Goal: Task Accomplishment & Management: Manage account settings

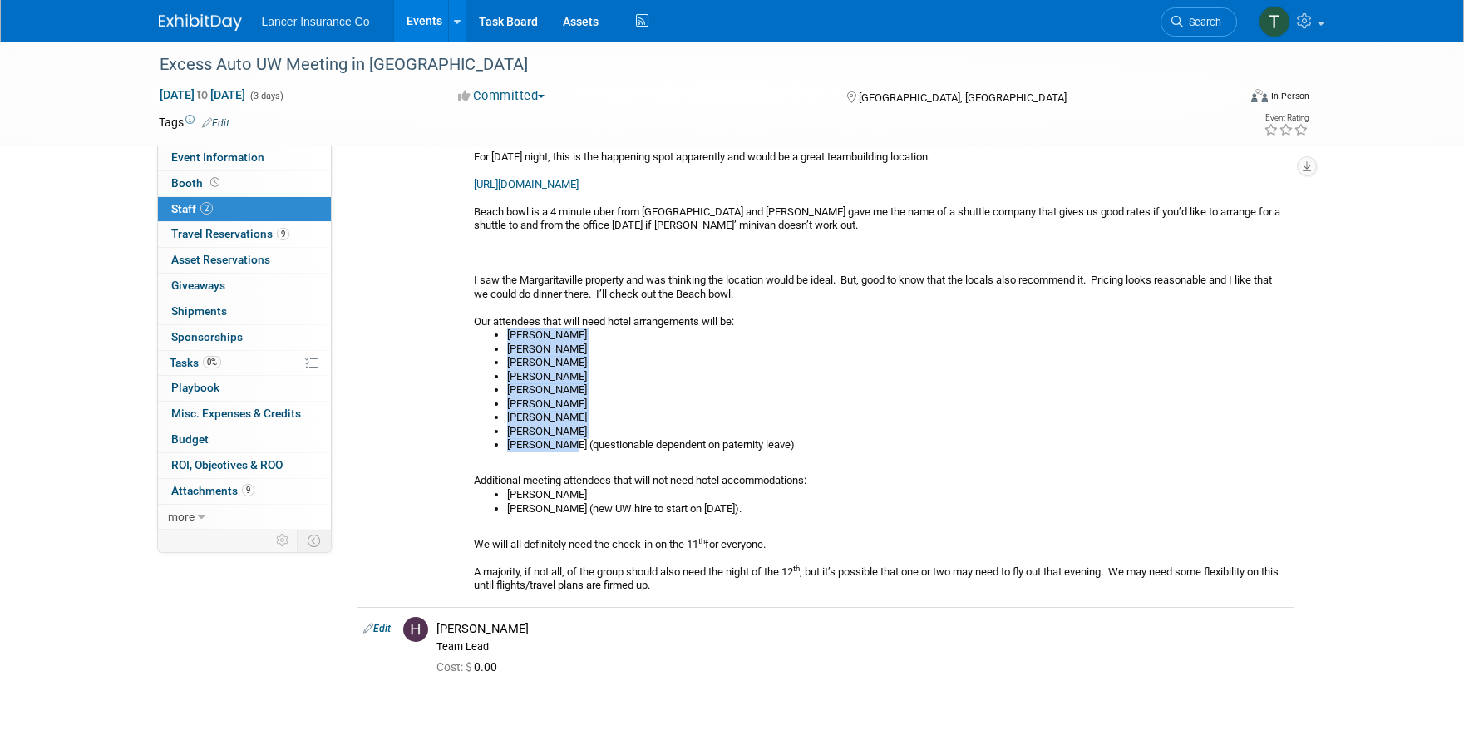
scroll to position [204, 0]
click at [416, 26] on link "Events" at bounding box center [424, 21] width 61 height 42
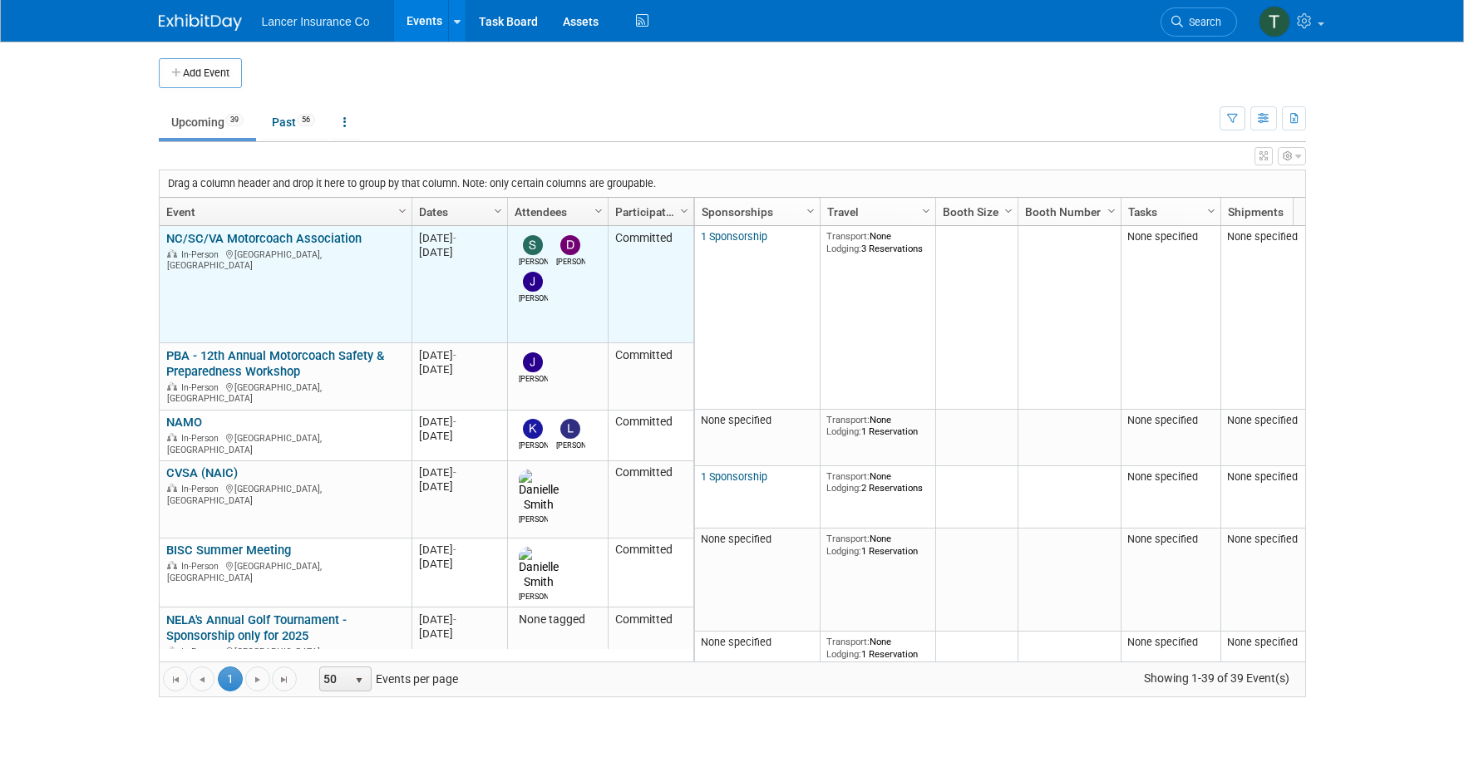
click at [273, 241] on link "NC/SC/VA Motorcoach Association" at bounding box center [263, 238] width 195 height 15
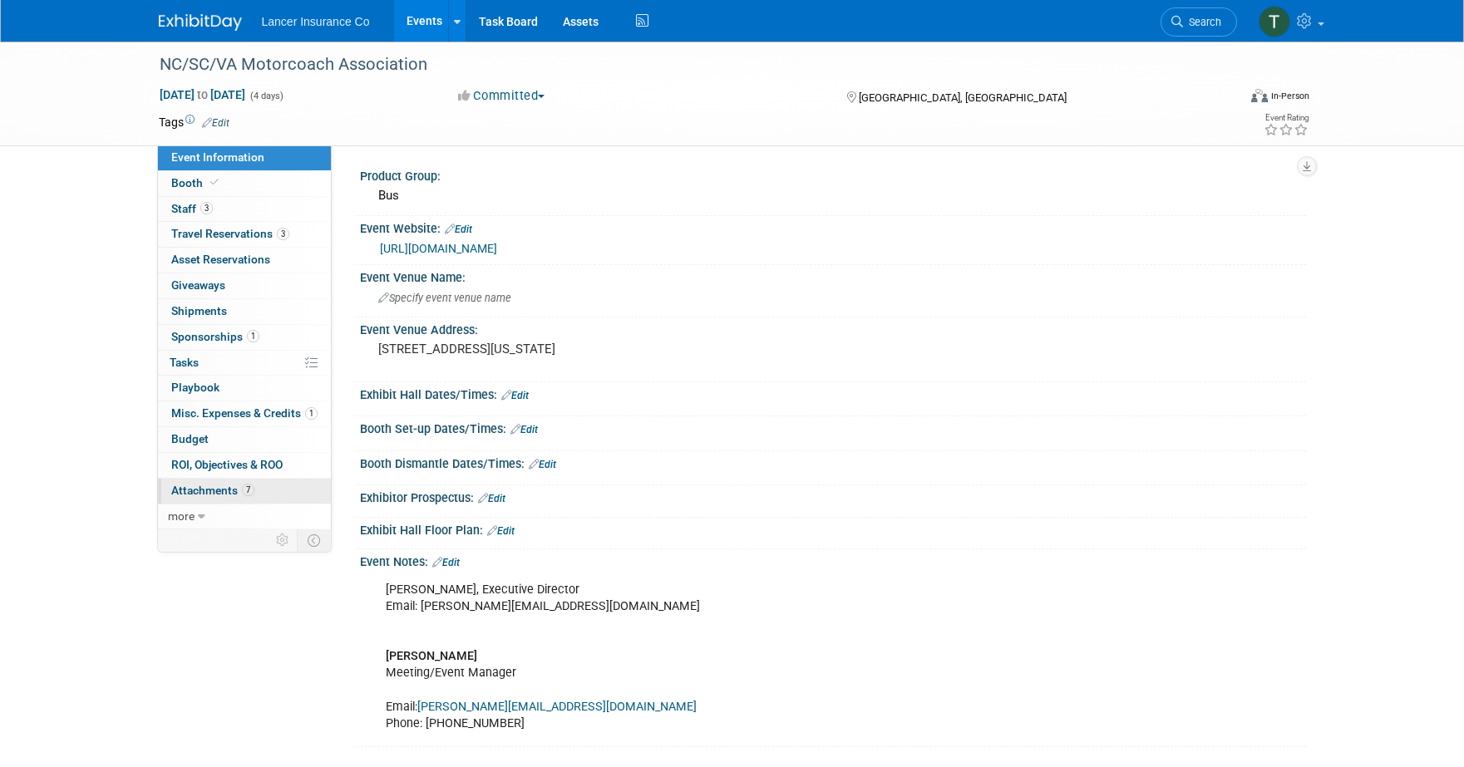
click at [211, 493] on span "Attachments 7" at bounding box center [212, 490] width 83 height 13
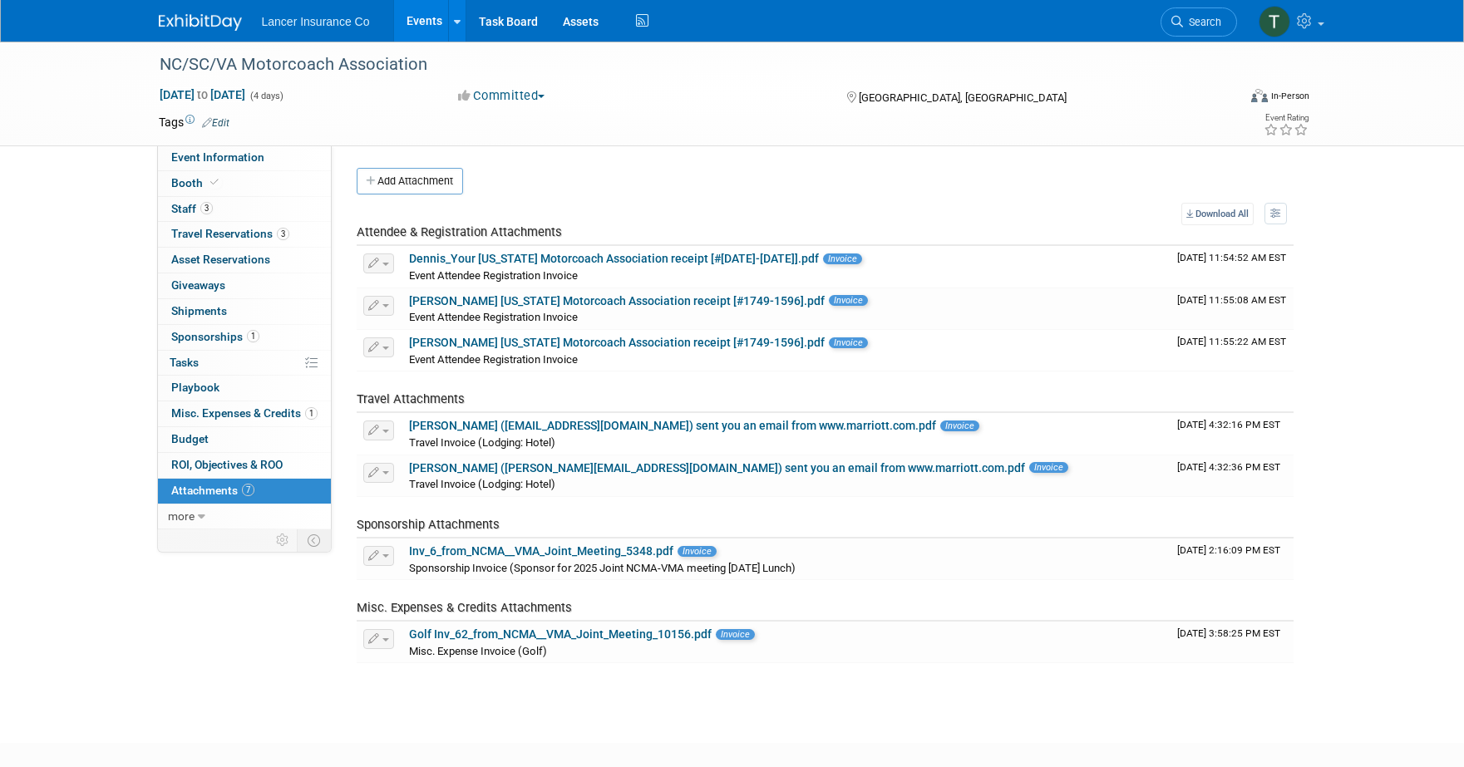
click at [404, 186] on button "Add Attachment" at bounding box center [410, 181] width 106 height 27
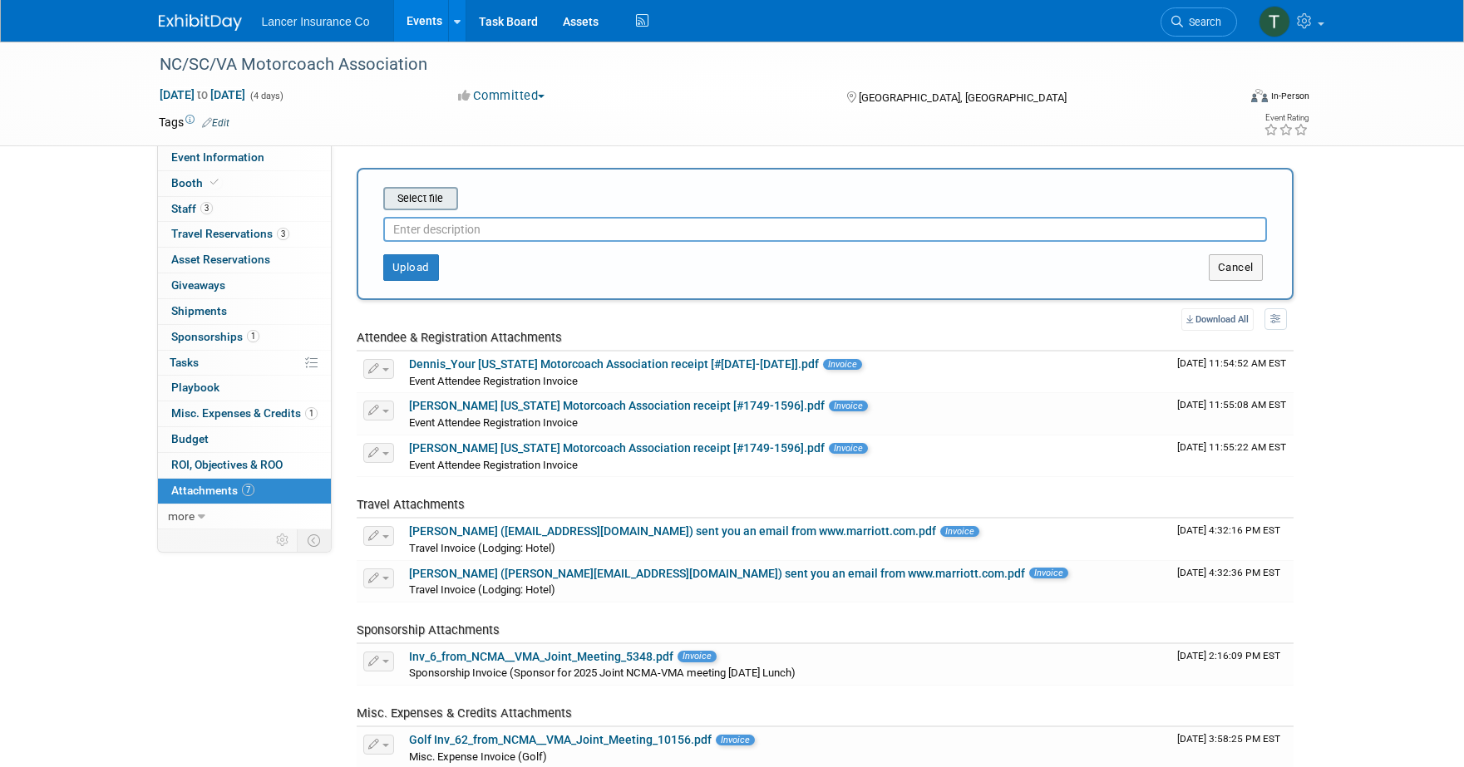
click at [413, 207] on input "file" at bounding box center [357, 199] width 198 height 20
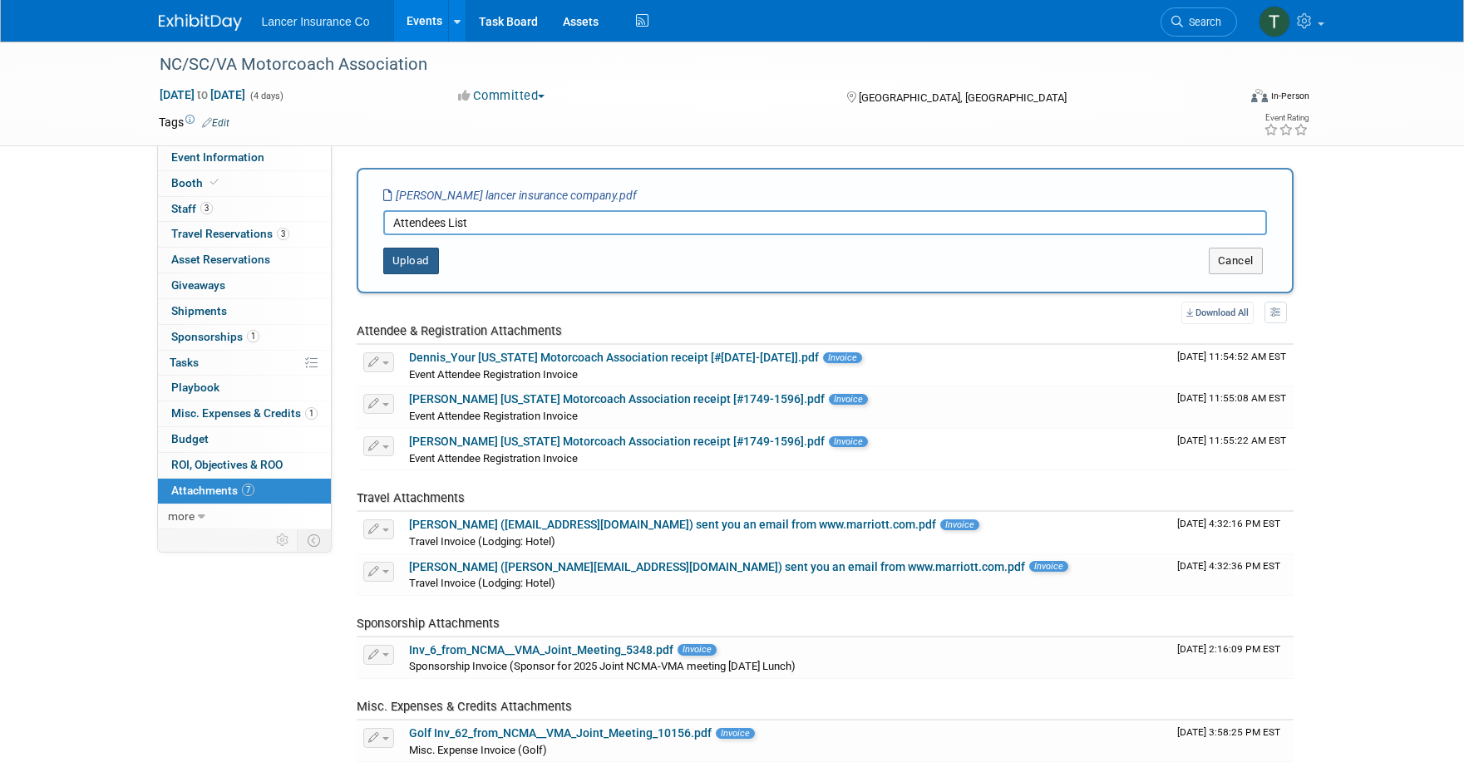
type input "Attendees List"
click at [421, 262] on button "Upload" at bounding box center [411, 261] width 56 height 27
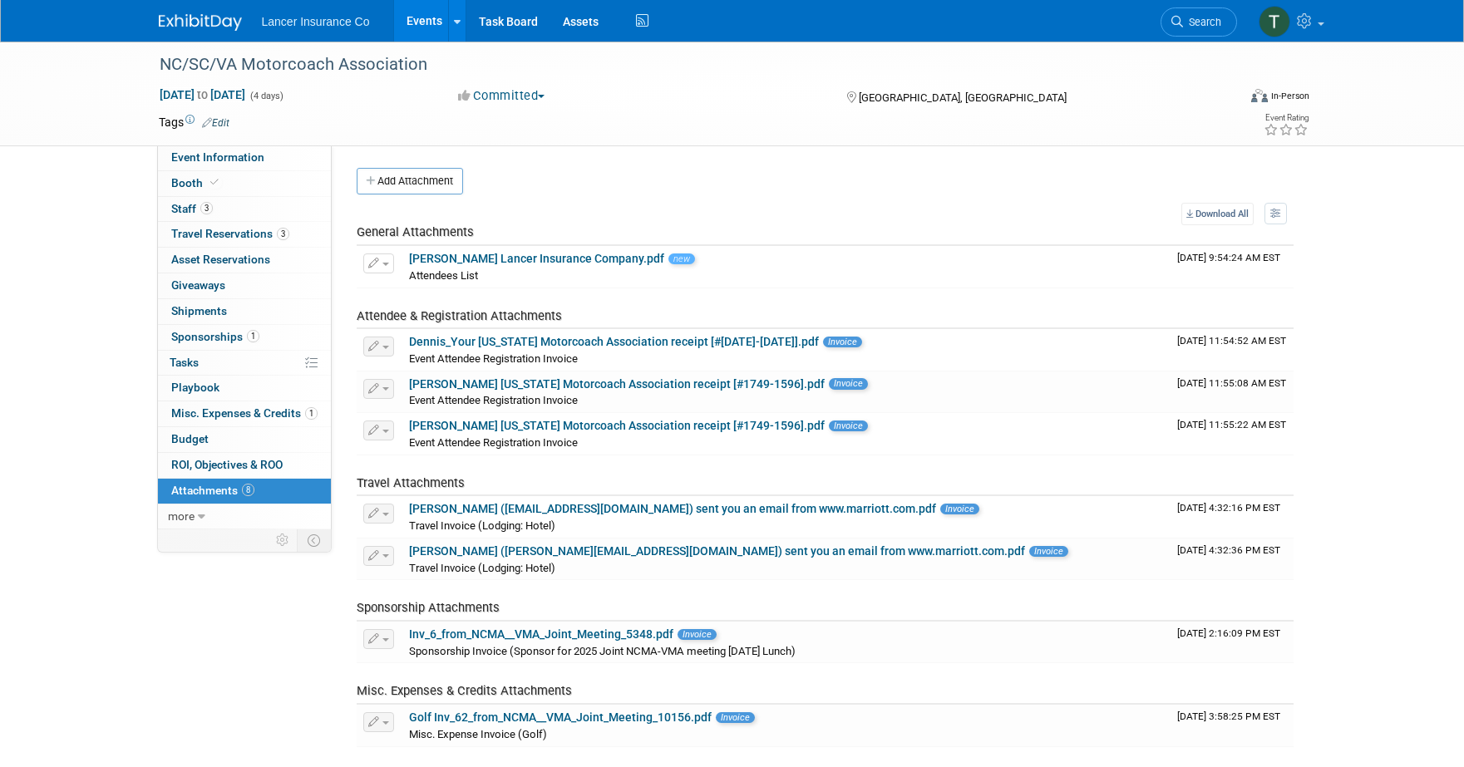
click at [426, 21] on link "Events" at bounding box center [424, 21] width 61 height 42
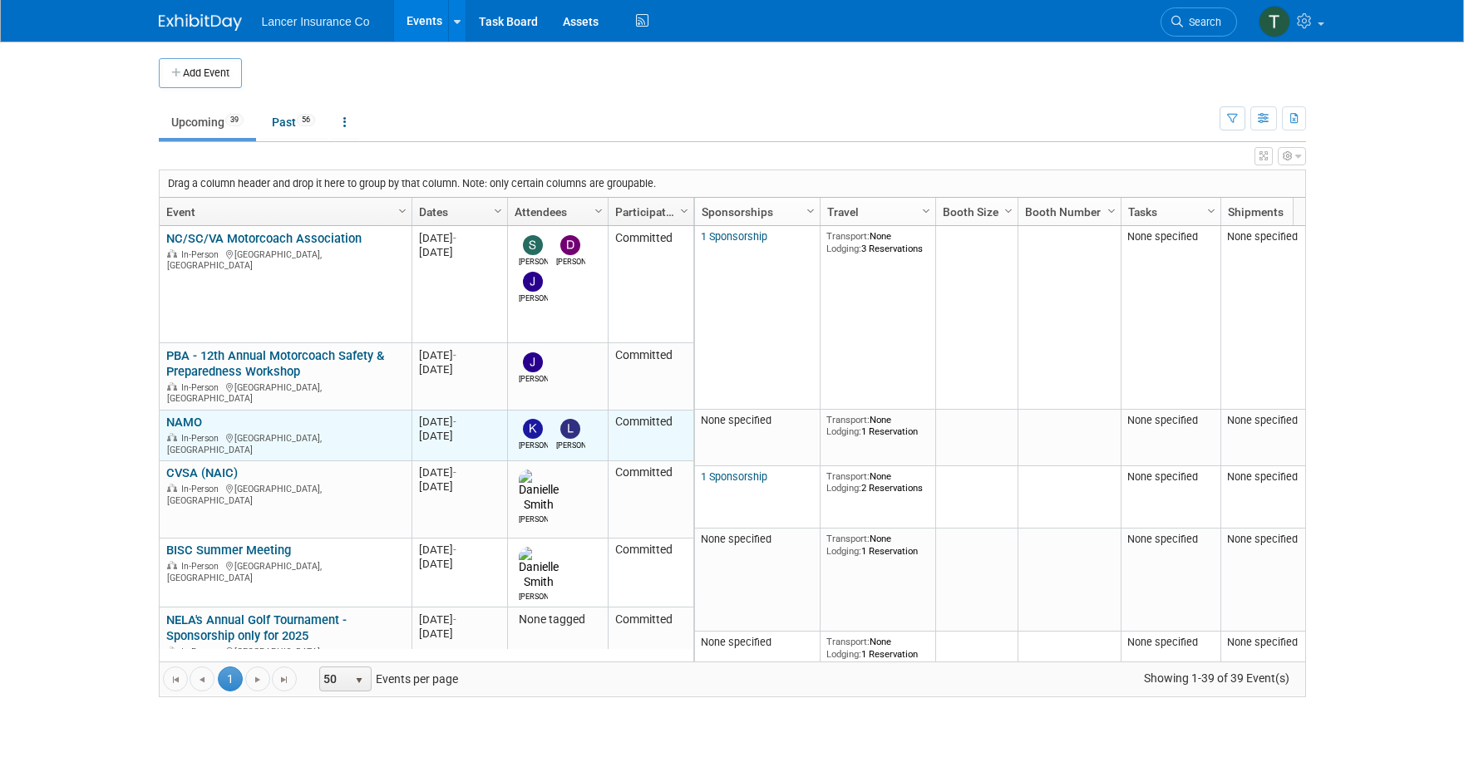
click at [190, 415] on link "NAMO" at bounding box center [184, 422] width 36 height 15
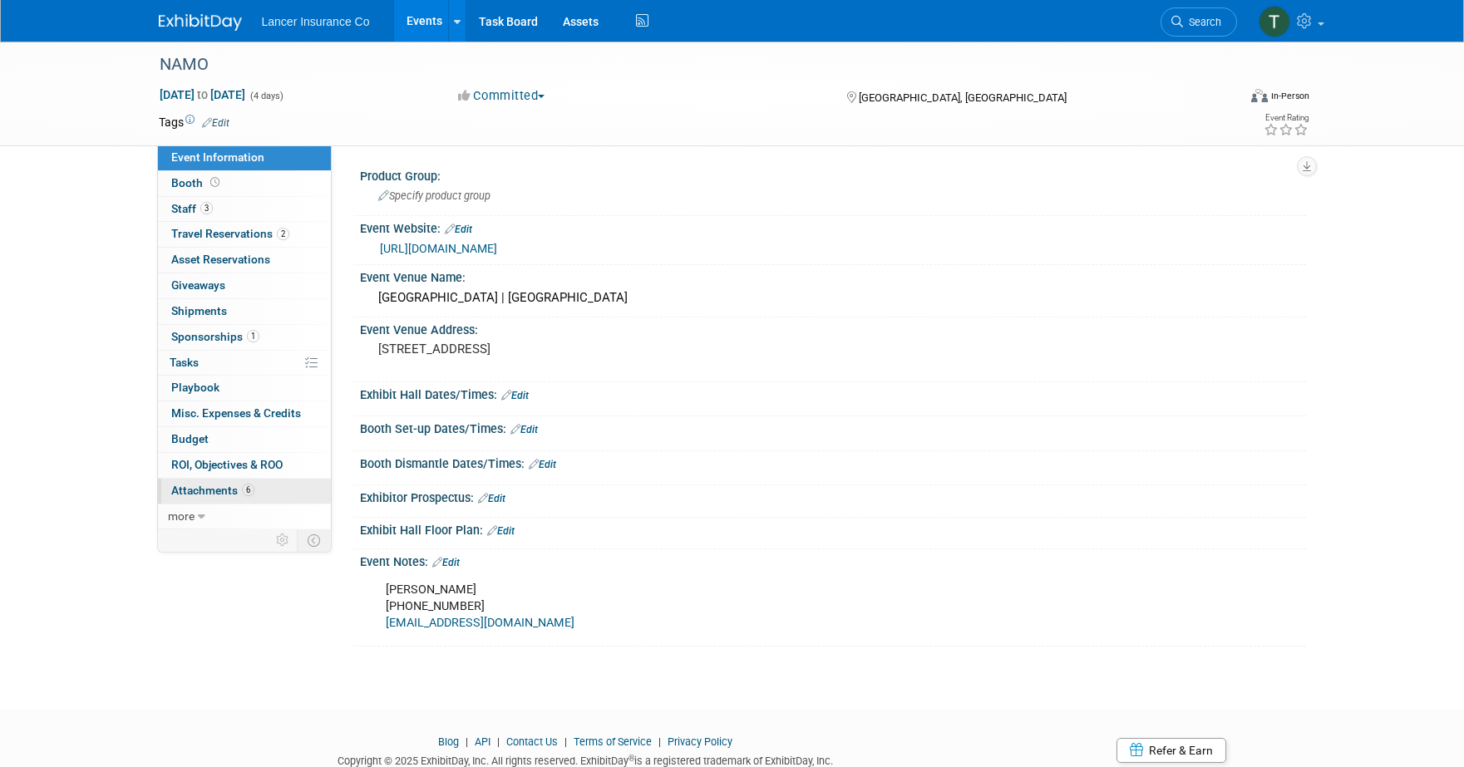
click at [209, 487] on span "Attachments 6" at bounding box center [212, 490] width 83 height 13
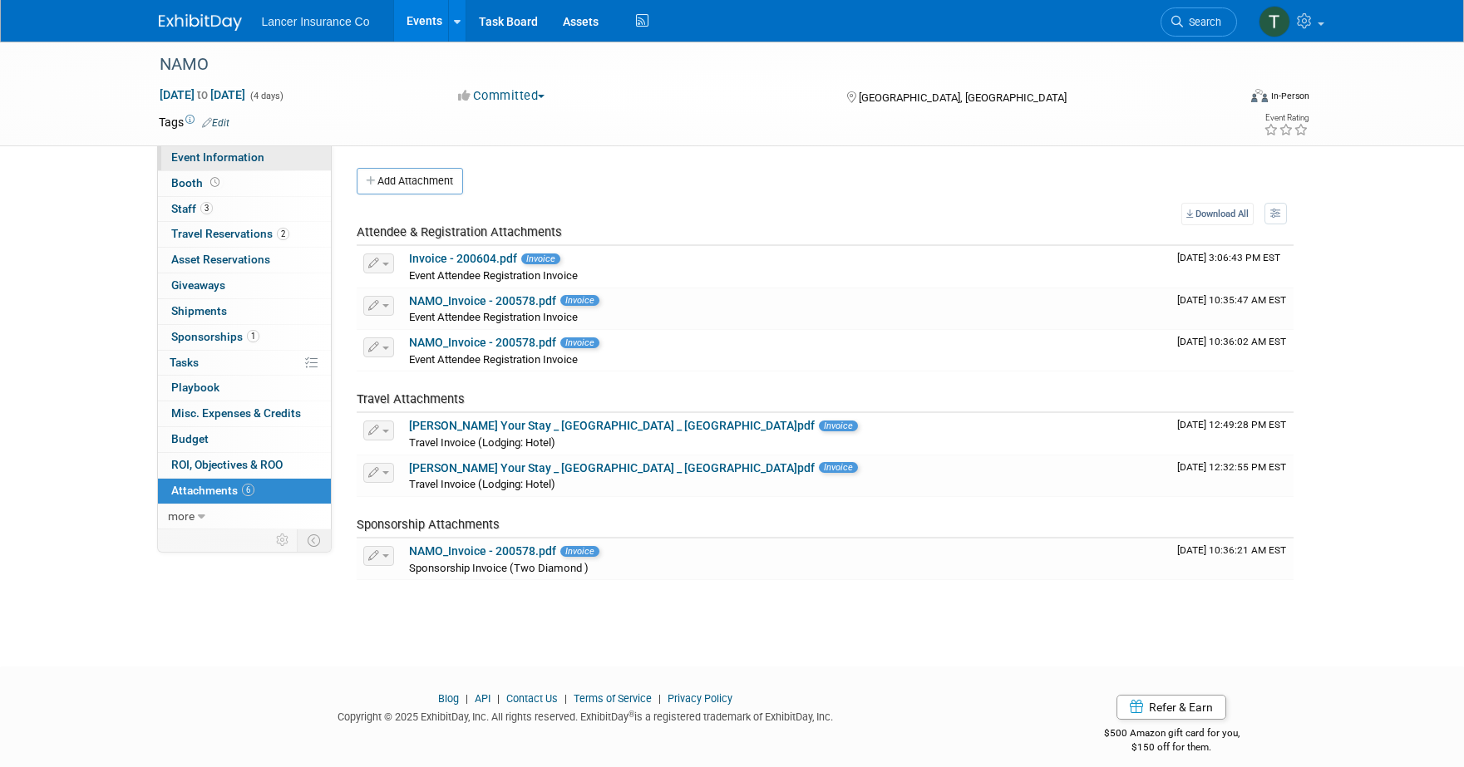
click at [224, 160] on span "Event Information" at bounding box center [217, 156] width 93 height 13
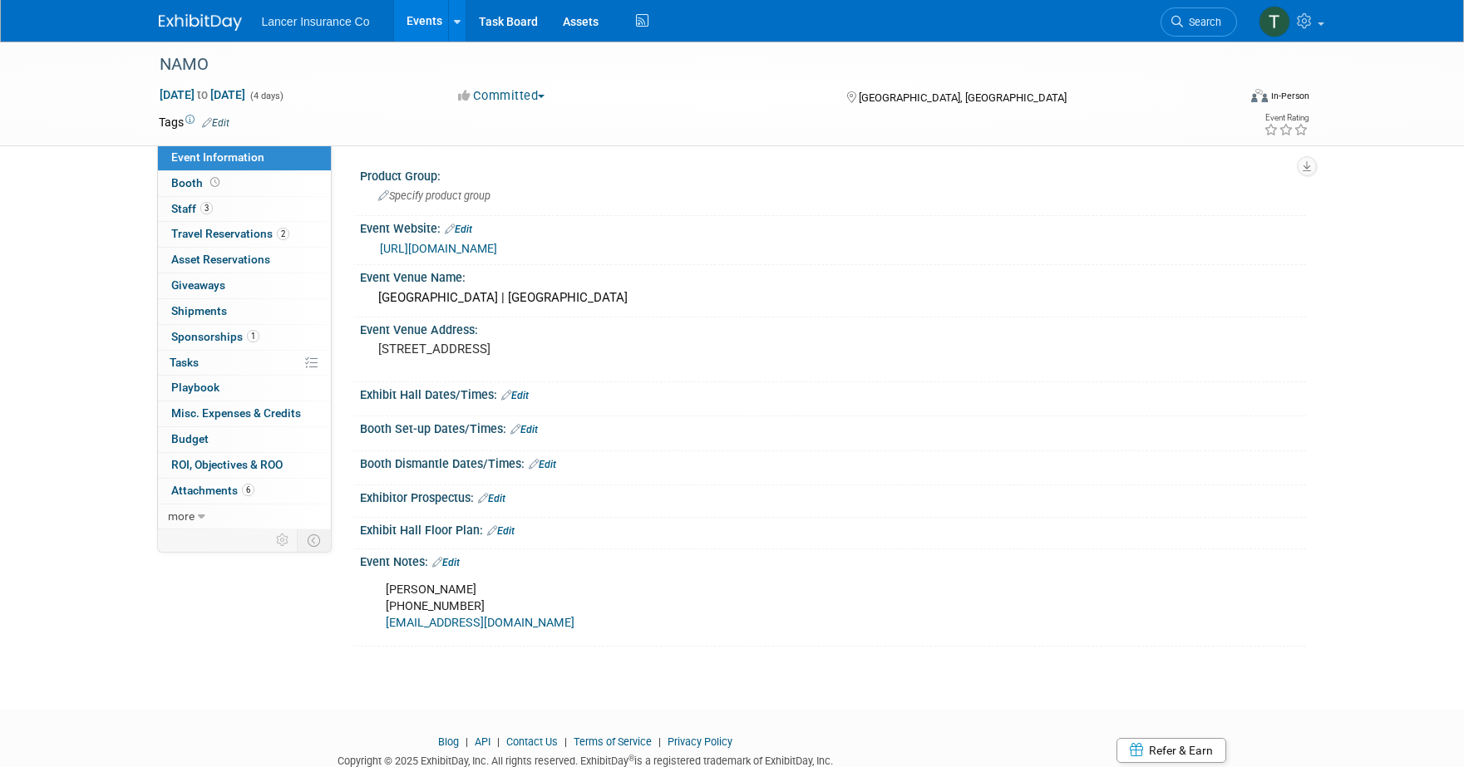
click at [436, 244] on link "[URL][DOMAIN_NAME]" at bounding box center [438, 248] width 117 height 13
drag, startPoint x: 506, startPoint y: 618, endPoint x: 374, endPoint y: 616, distance: 132.2
click at [374, 616] on div "[PERSON_NAME] [PHONE_NUMBER] [EMAIL_ADDRESS][DOMAIN_NAME]" at bounding box center [748, 606] width 749 height 66
